Goal: Communication & Community: Answer question/provide support

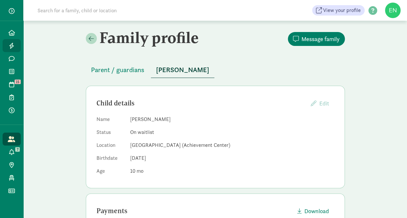
click at [15, 39] on link "Leads" at bounding box center [12, 45] width 18 height 13
click at [13, 33] on icon at bounding box center [11, 33] width 6 height 6
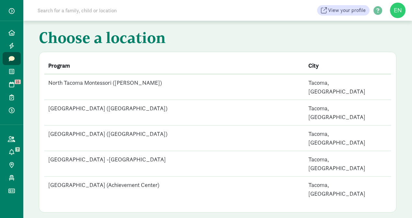
click at [132, 126] on td "North Tacoma Montessori (12th Street)" at bounding box center [174, 139] width 260 height 26
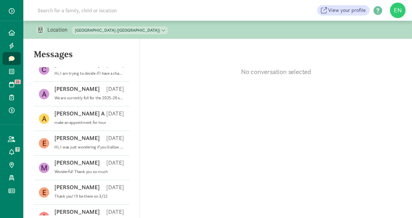
scroll to position [10, 0]
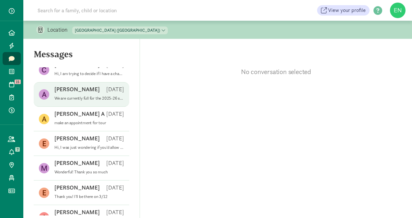
click at [102, 86] on div "Alison M Jun 20" at bounding box center [89, 90] width 70 height 10
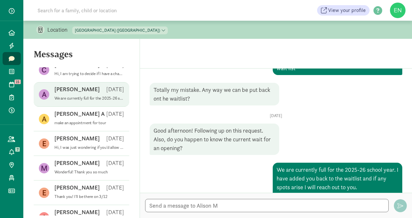
scroll to position [0, 0]
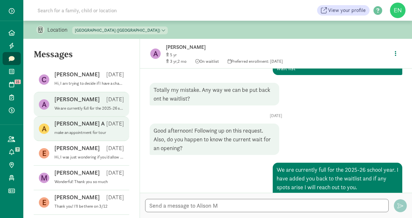
click at [96, 141] on div "A Anush A May 17 make an appointment for tour" at bounding box center [81, 153] width 95 height 25
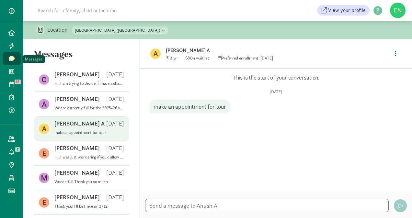
click at [12, 61] on link "Messages" at bounding box center [12, 58] width 18 height 13
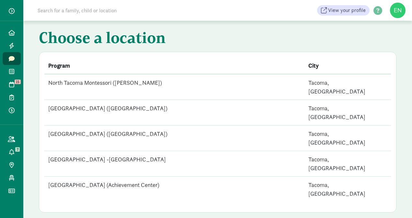
click at [180, 151] on td "North Tacoma Montessori Center -Ruston" at bounding box center [174, 164] width 260 height 26
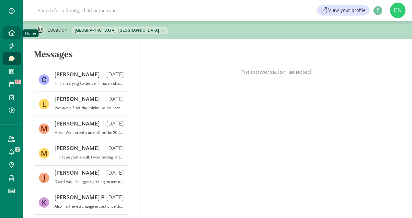
click at [16, 32] on link "Home" at bounding box center [12, 32] width 18 height 13
